Goal: Task Accomplishment & Management: Manage account settings

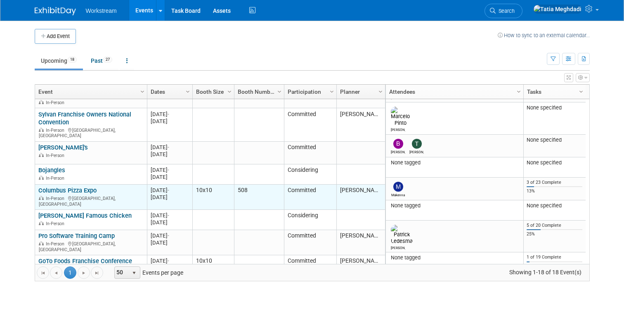
click at [74, 187] on link "Columbus Pizza Expo" at bounding box center [67, 190] width 58 height 7
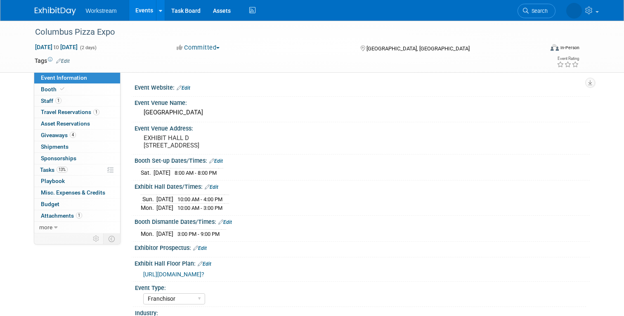
select select "Franchisor"
select select "Restaurant"
select select "TBD"
select select "[PERSON_NAME]"
